Goal: Check status

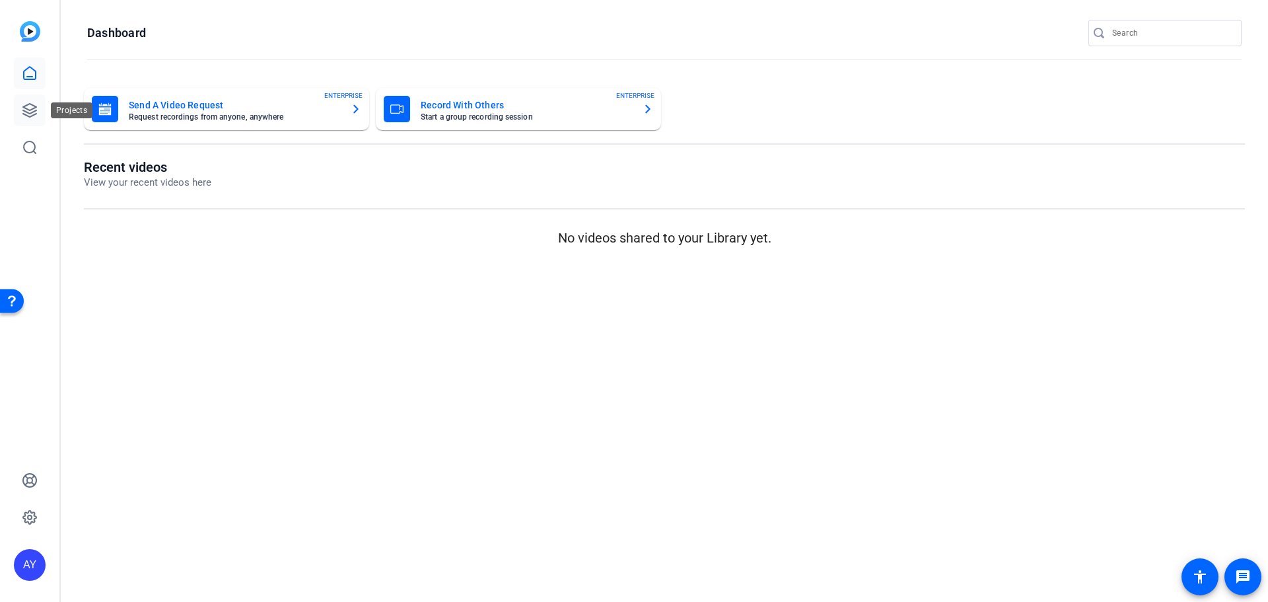
click at [30, 110] on icon at bounding box center [29, 110] width 13 height 13
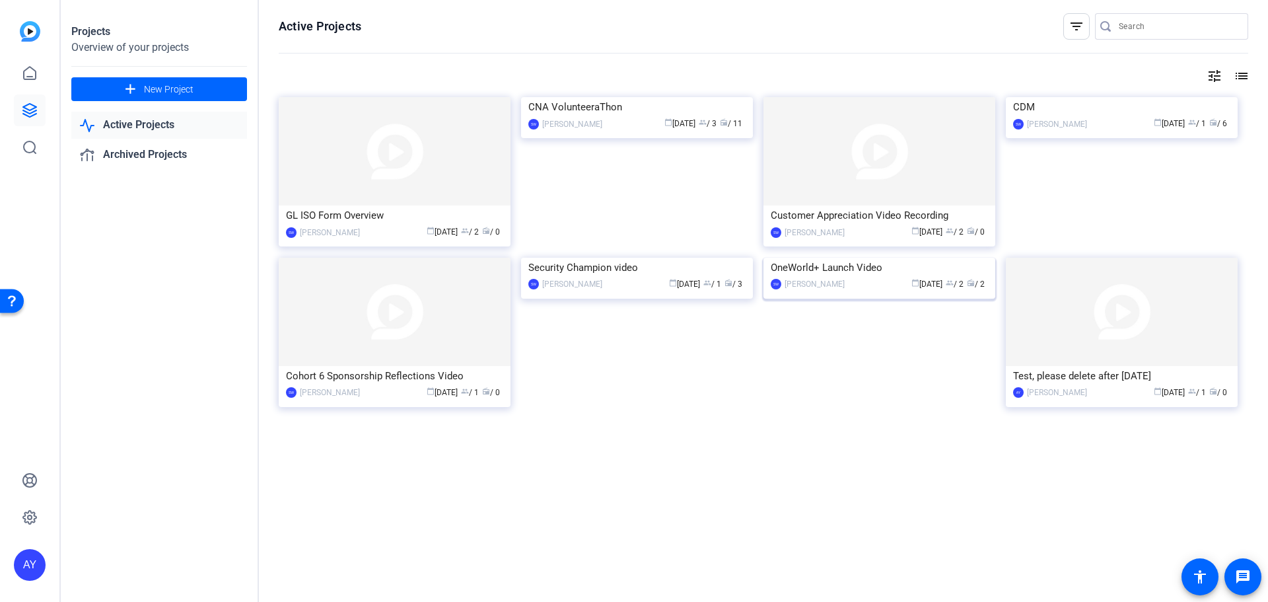
click at [844, 258] on img at bounding box center [880, 258] width 232 height 0
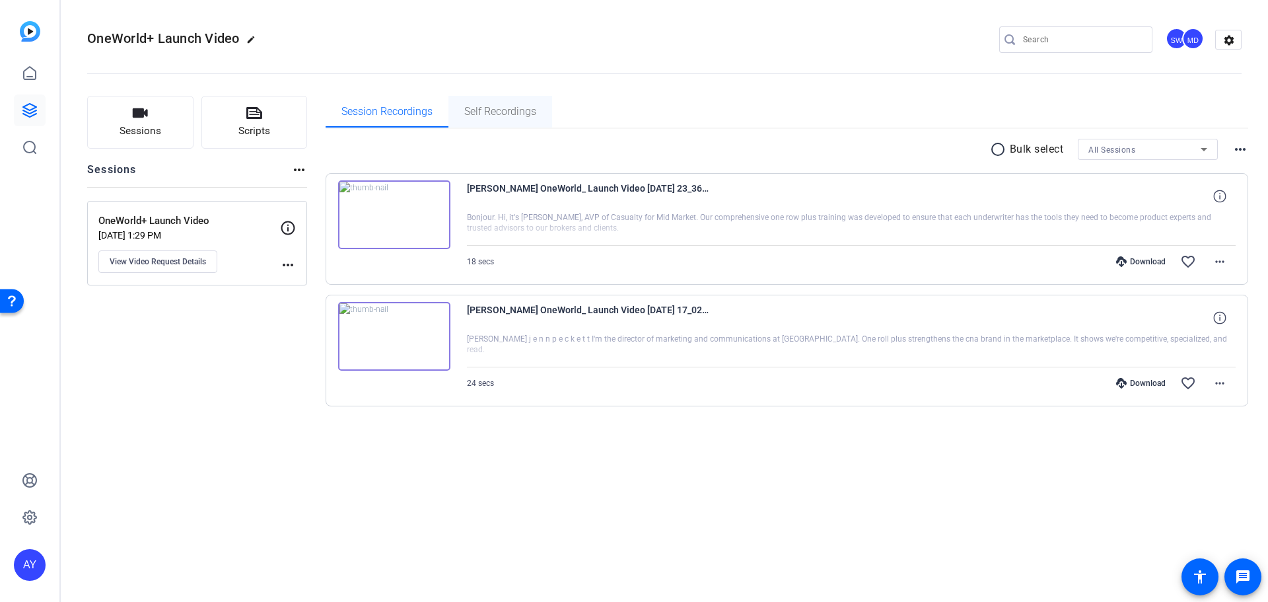
click at [509, 113] on span "Self Recordings" at bounding box center [500, 111] width 72 height 11
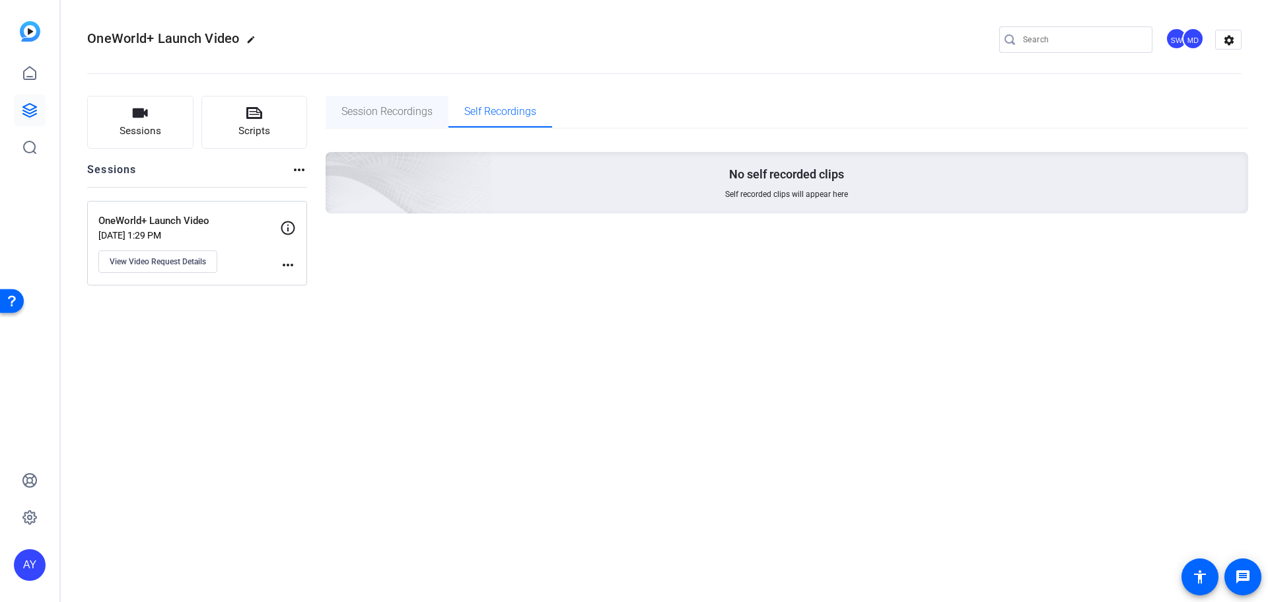
click at [386, 109] on span "Session Recordings" at bounding box center [387, 111] width 91 height 11
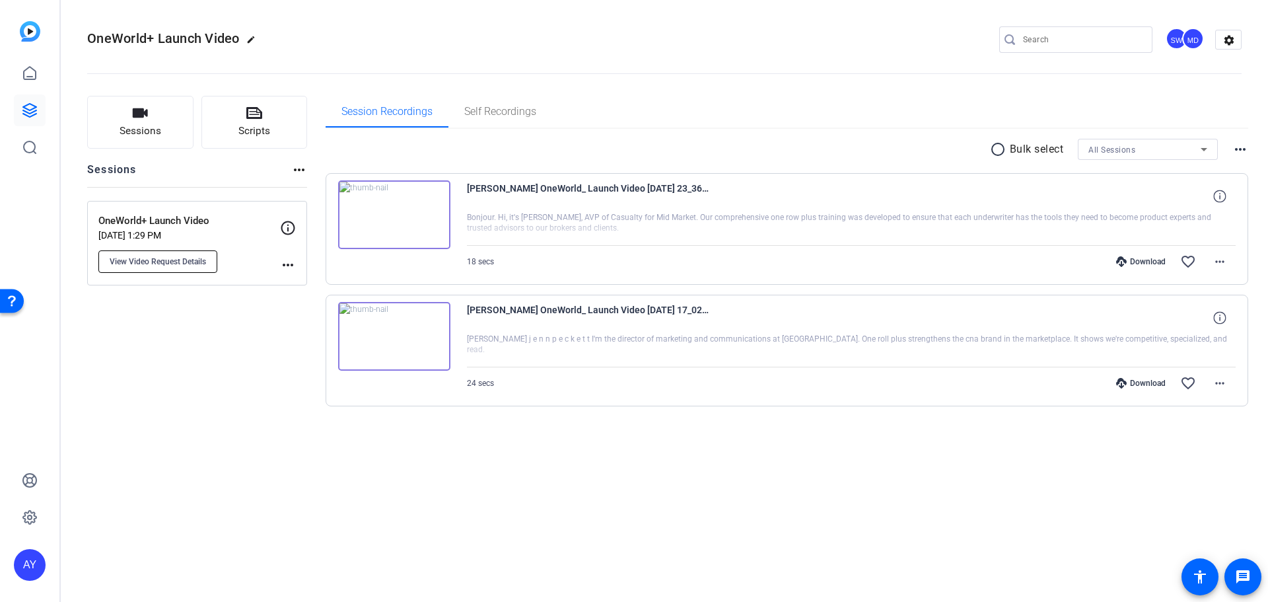
click at [178, 260] on span "View Video Request Details" at bounding box center [158, 261] width 96 height 11
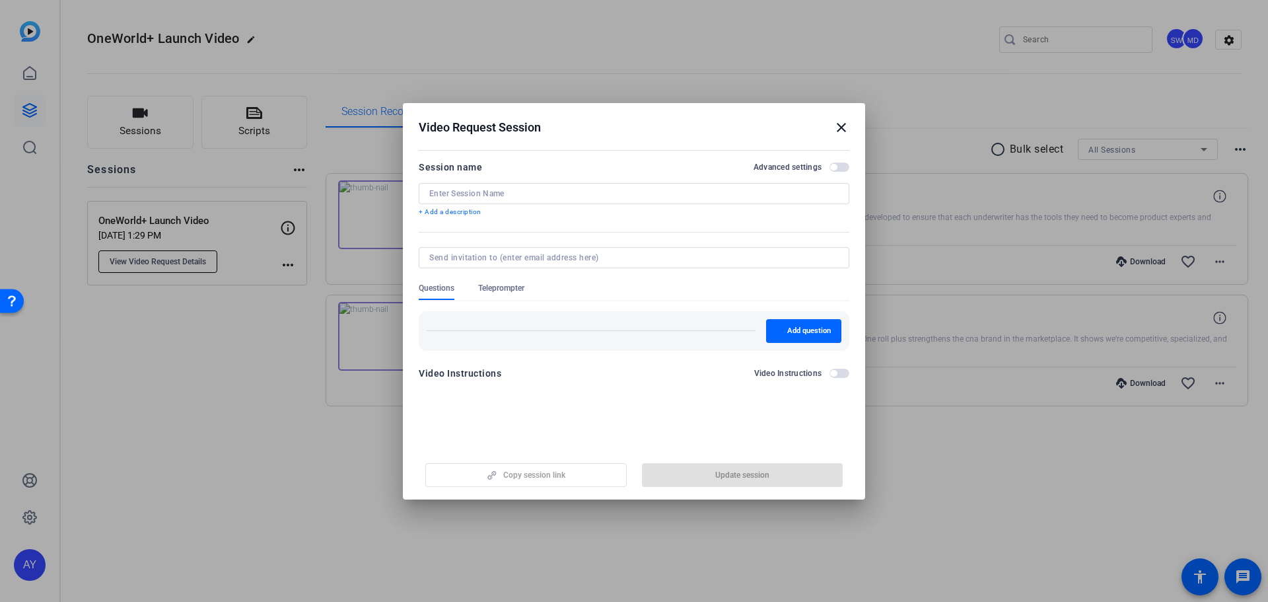
type input "OneWorld+ Launch Video"
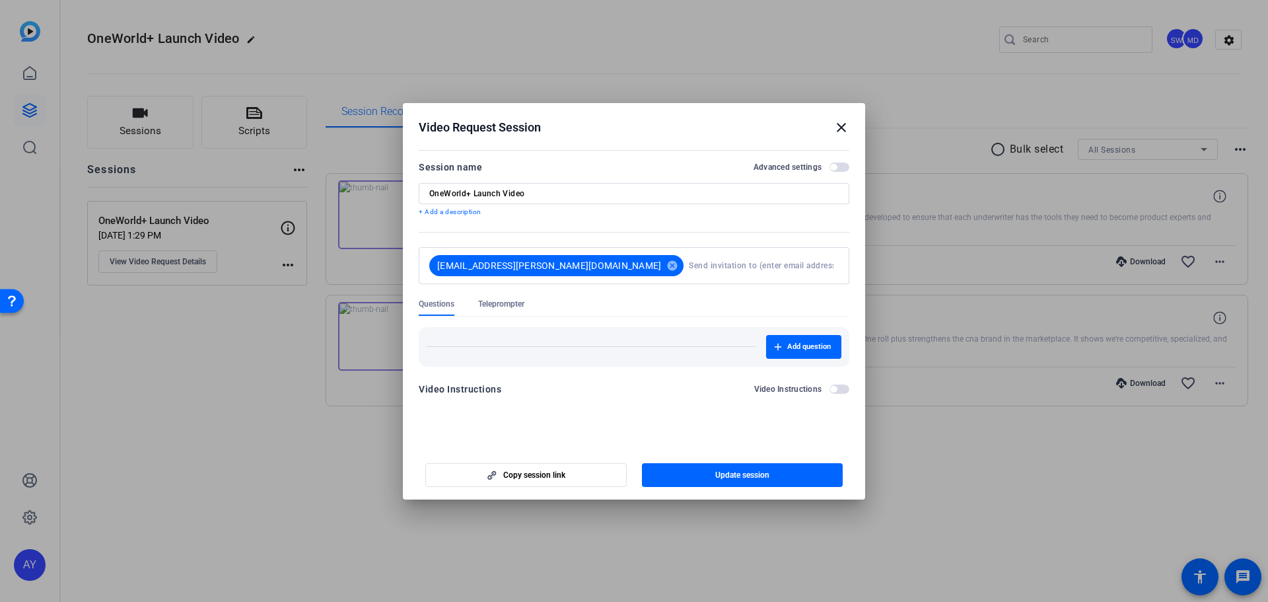
click at [837, 125] on mat-icon "close" at bounding box center [842, 128] width 16 height 16
